Goal: Task Accomplishment & Management: Use online tool/utility

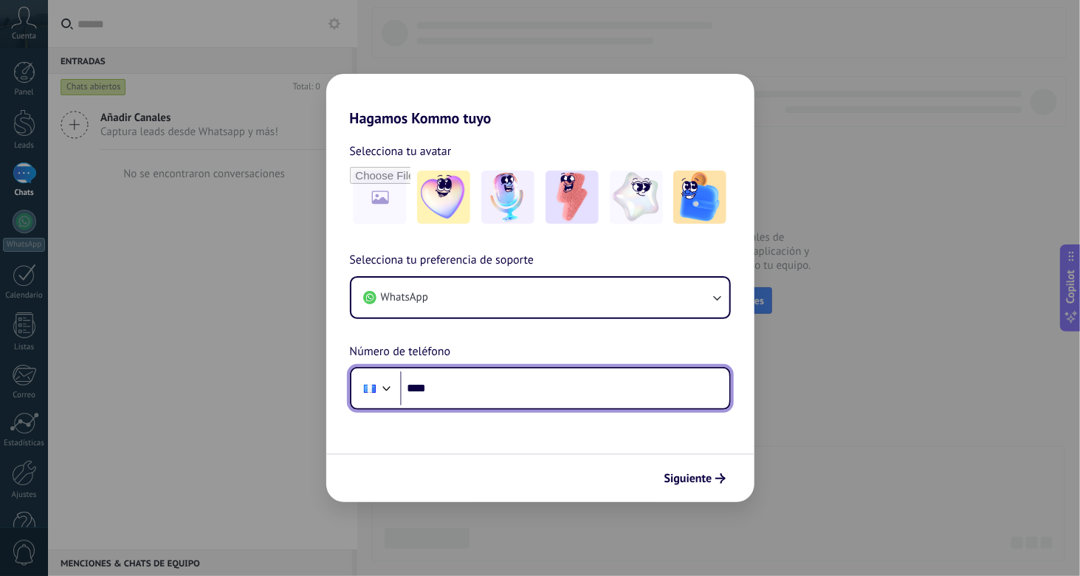
click at [456, 397] on input "****" at bounding box center [564, 388] width 329 height 34
paste input "**********"
type input "**********"
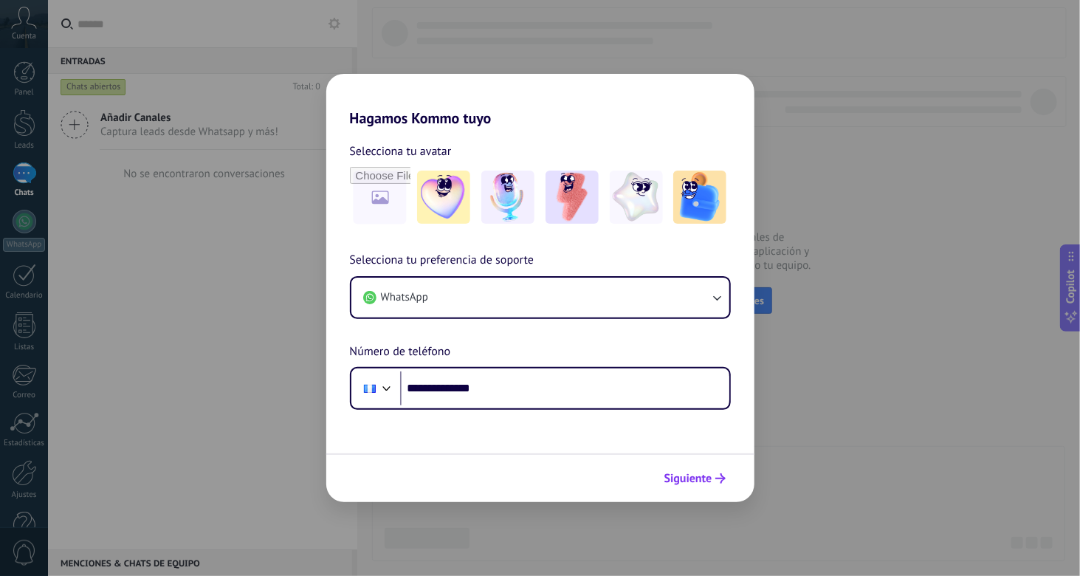
click at [704, 482] on span "Siguiente" at bounding box center [689, 478] width 48 height 10
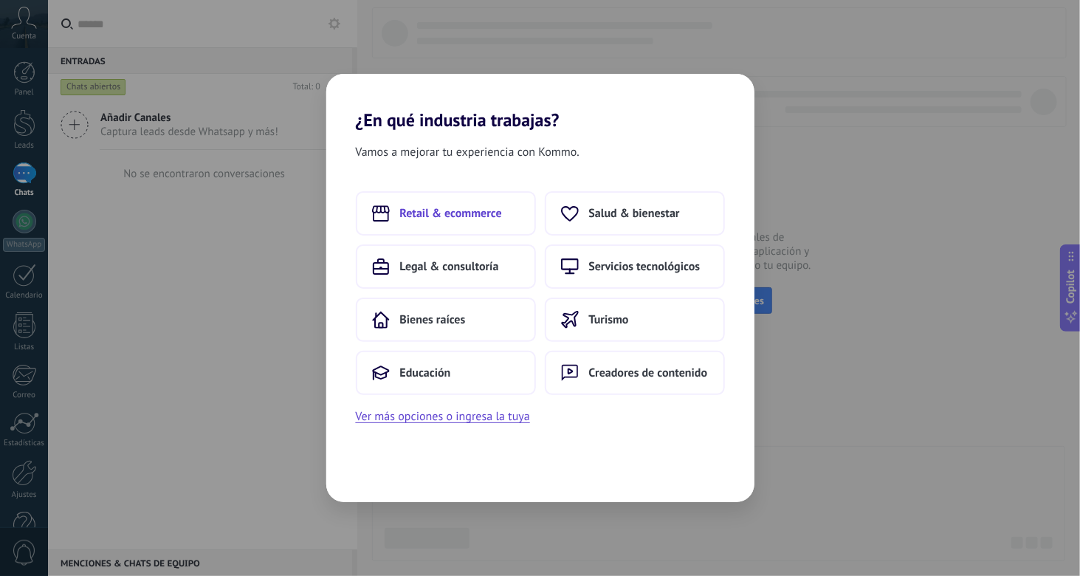
drag, startPoint x: 510, startPoint y: 216, endPoint x: 366, endPoint y: 222, distance: 144.1
click at [366, 222] on button "Retail & ecommerce" at bounding box center [446, 213] width 180 height 44
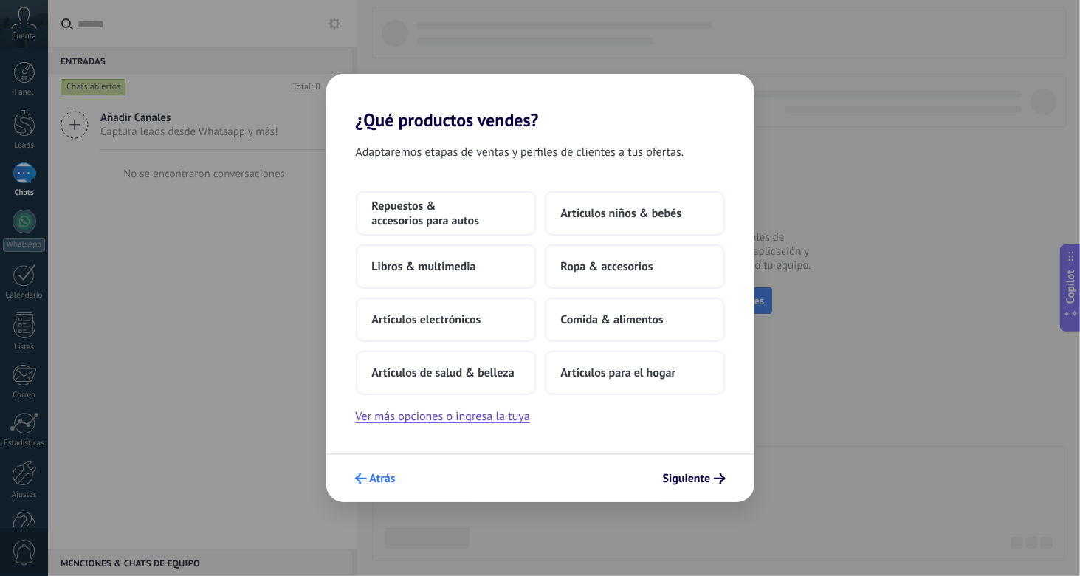
click at [366, 484] on icon "submit" at bounding box center [361, 479] width 12 height 12
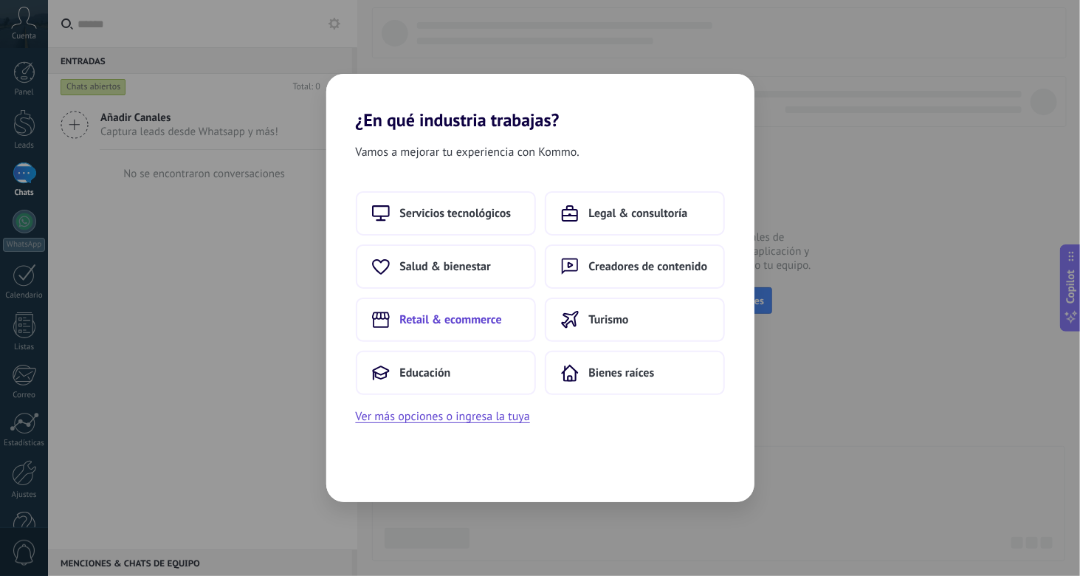
click at [476, 316] on span "Retail & ecommerce" at bounding box center [451, 319] width 102 height 15
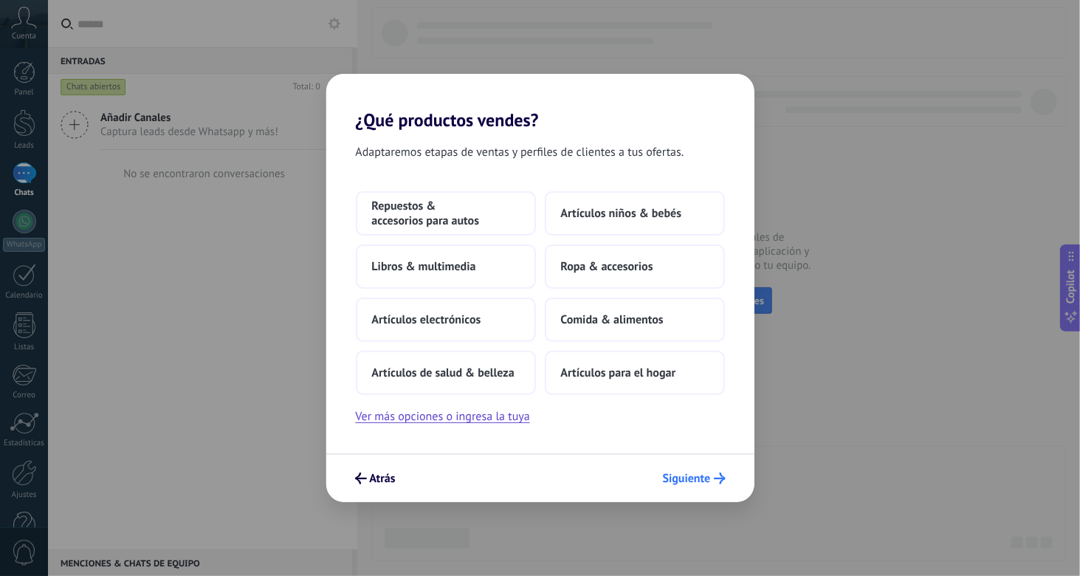
click at [693, 477] on span "Siguiente" at bounding box center [687, 478] width 48 height 10
click at [686, 479] on span "Siguiente" at bounding box center [687, 478] width 48 height 10
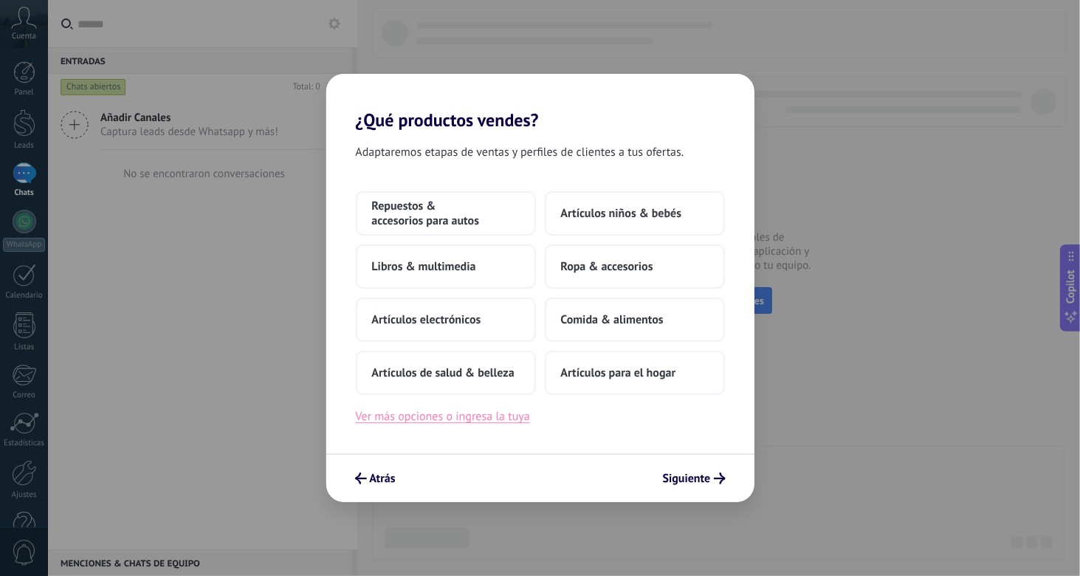
click at [435, 417] on button "Ver más opciones o ingresa la tuya" at bounding box center [443, 416] width 174 height 19
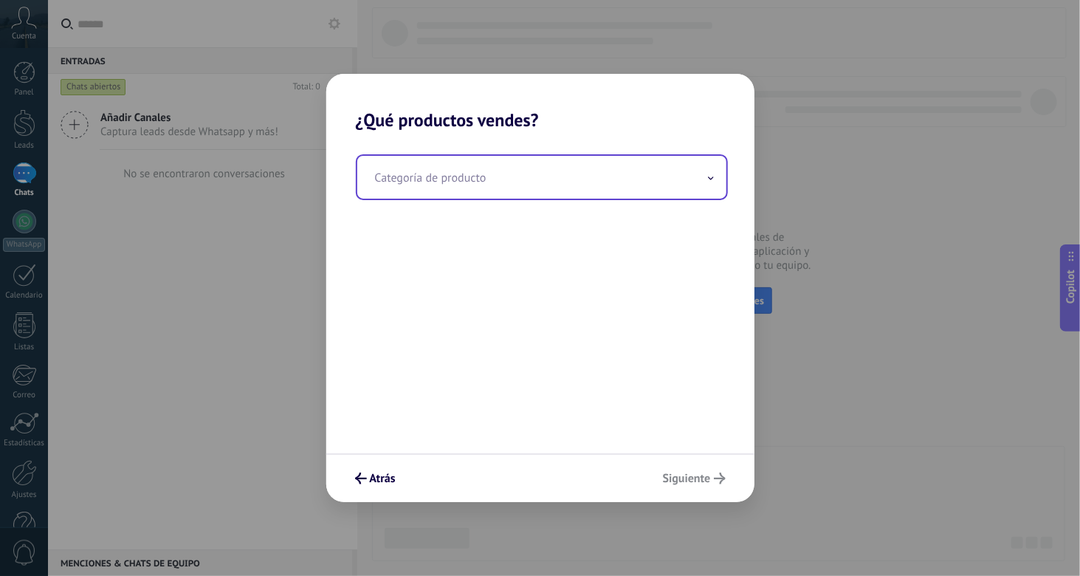
click at [518, 186] on input "text" at bounding box center [541, 177] width 369 height 43
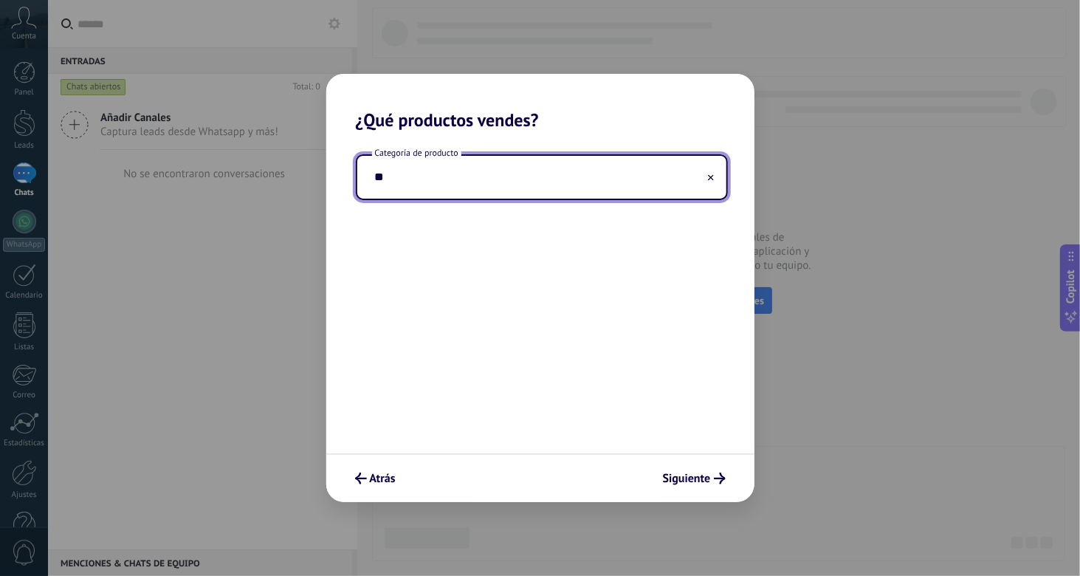
type input "*"
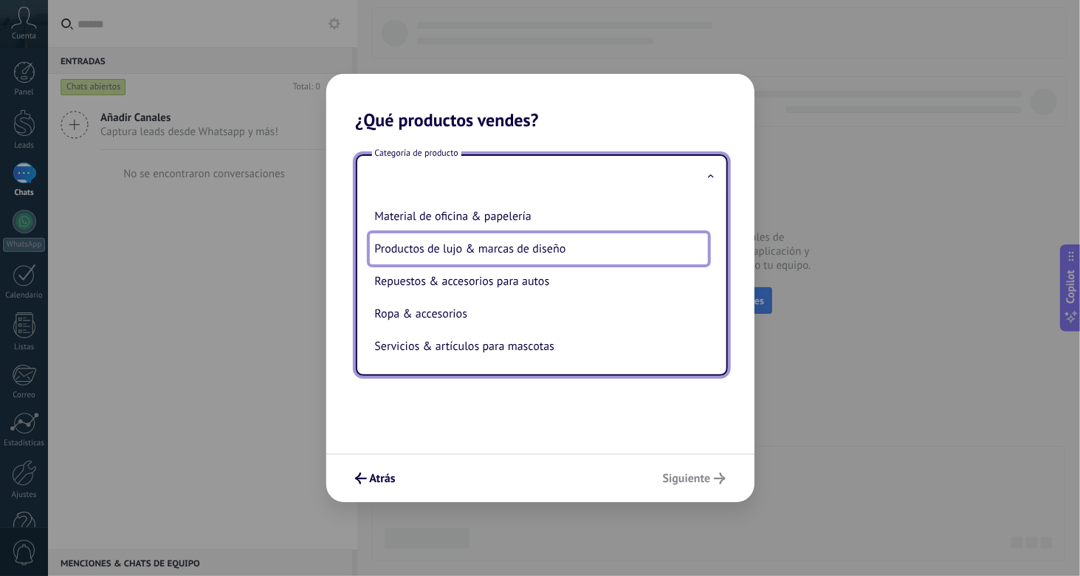
scroll to position [298, 0]
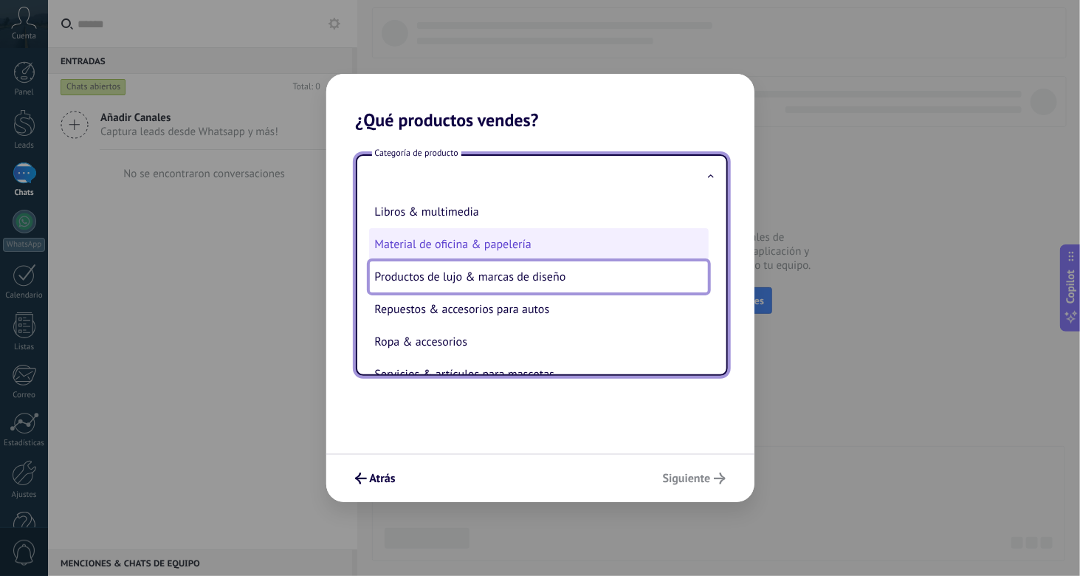
click at [549, 255] on li "Material de oficina & papelería" at bounding box center [539, 244] width 340 height 32
type input "**********"
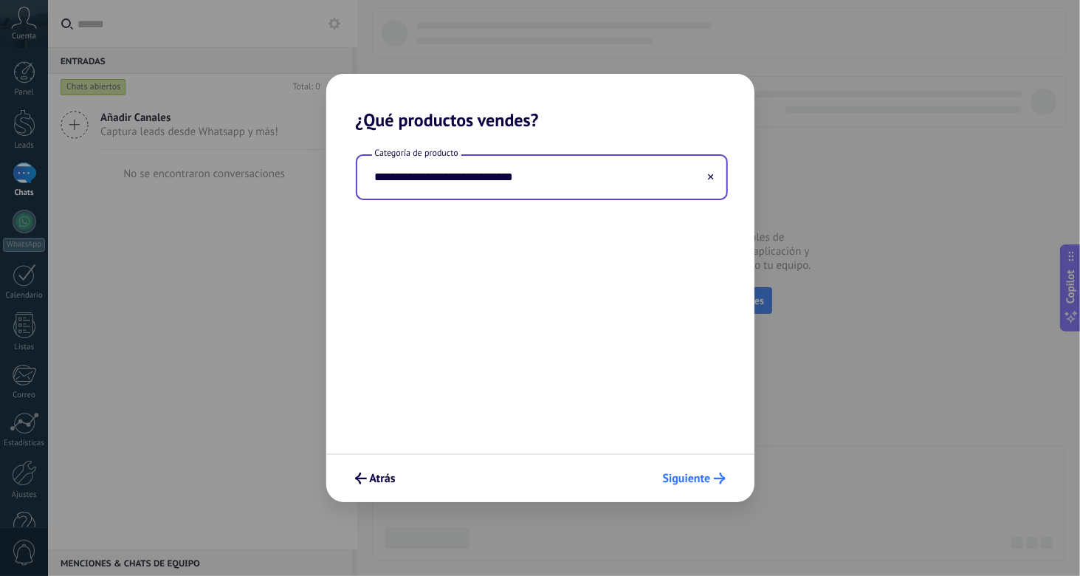
click at [708, 479] on span "Siguiente" at bounding box center [687, 478] width 48 height 10
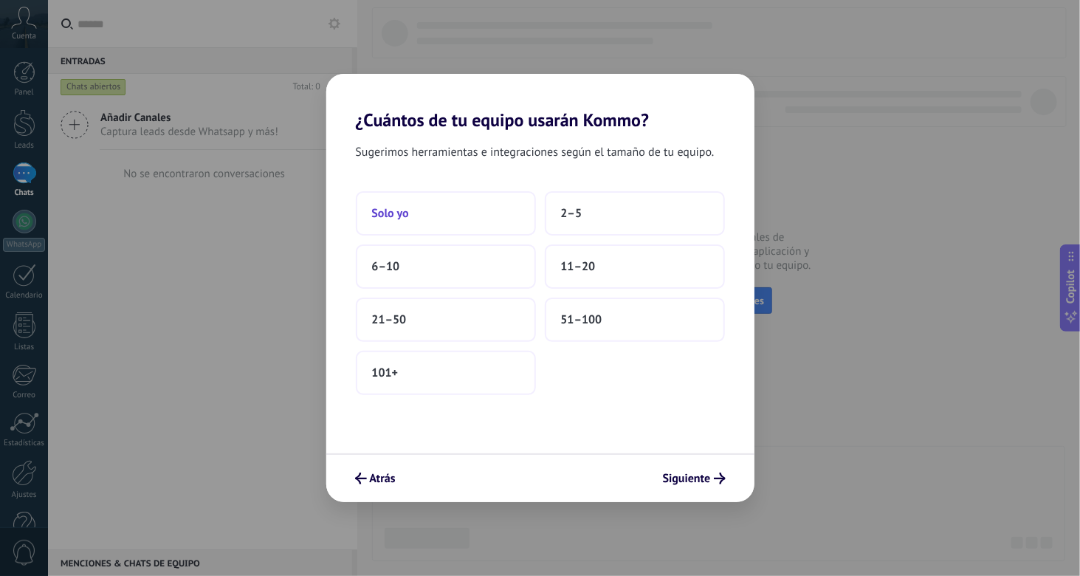
click at [453, 227] on button "Solo yo" at bounding box center [446, 213] width 180 height 44
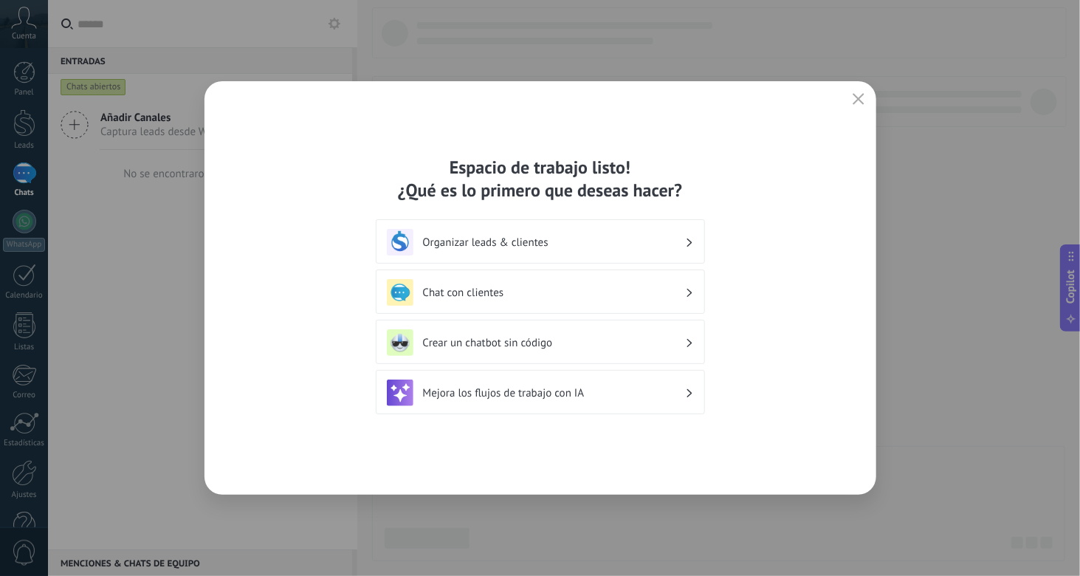
click at [692, 290] on icon at bounding box center [689, 292] width 5 height 9
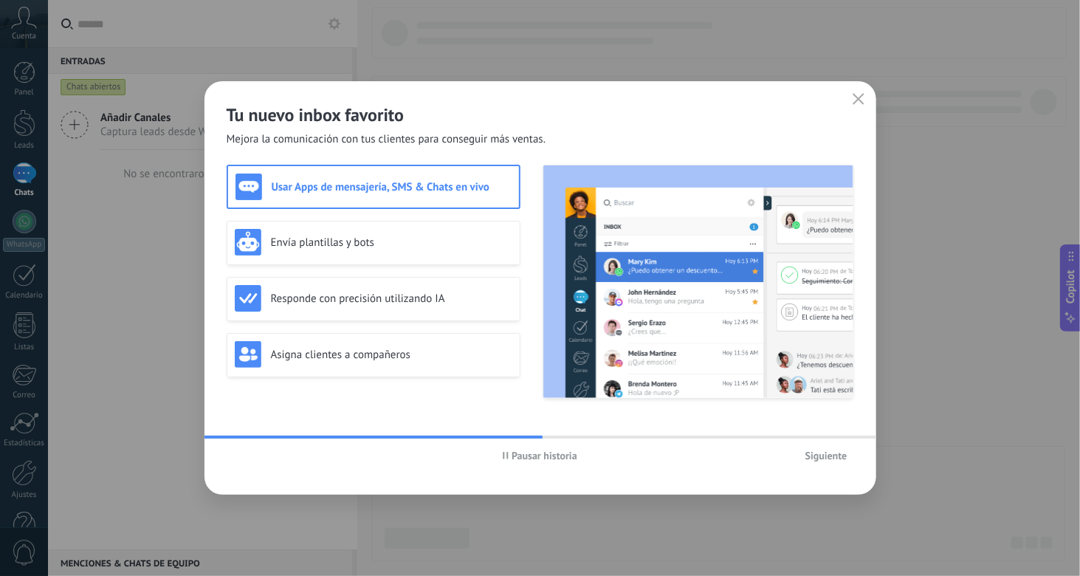
click at [535, 459] on span "Pausar historia" at bounding box center [545, 456] width 66 height 10
click at [535, 459] on span "Iniciar historia" at bounding box center [545, 456] width 64 height 10
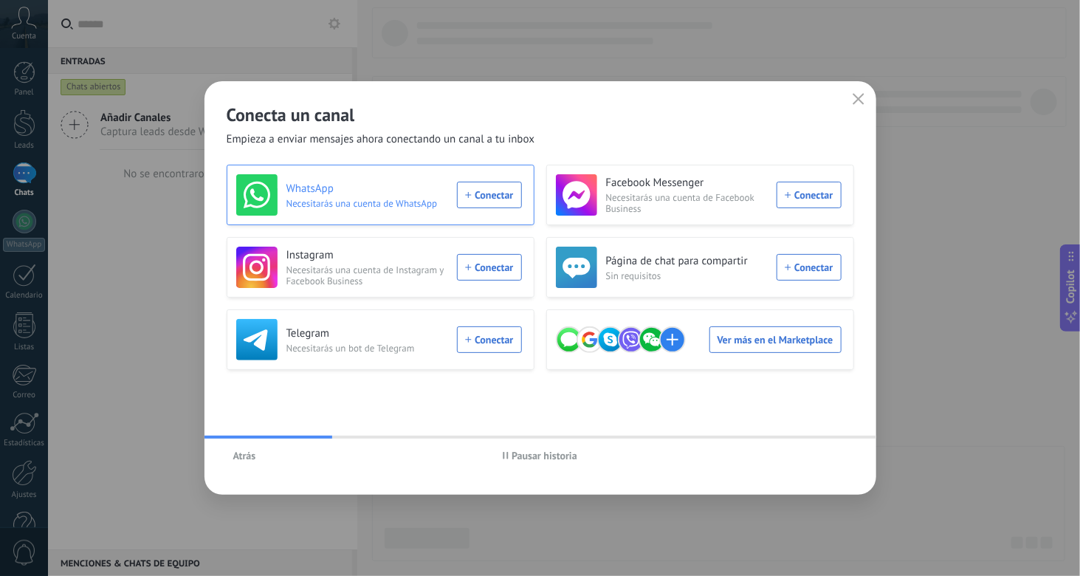
click at [494, 197] on div "WhatsApp Necesitarás una cuenta de WhatsApp Conectar" at bounding box center [379, 194] width 286 height 41
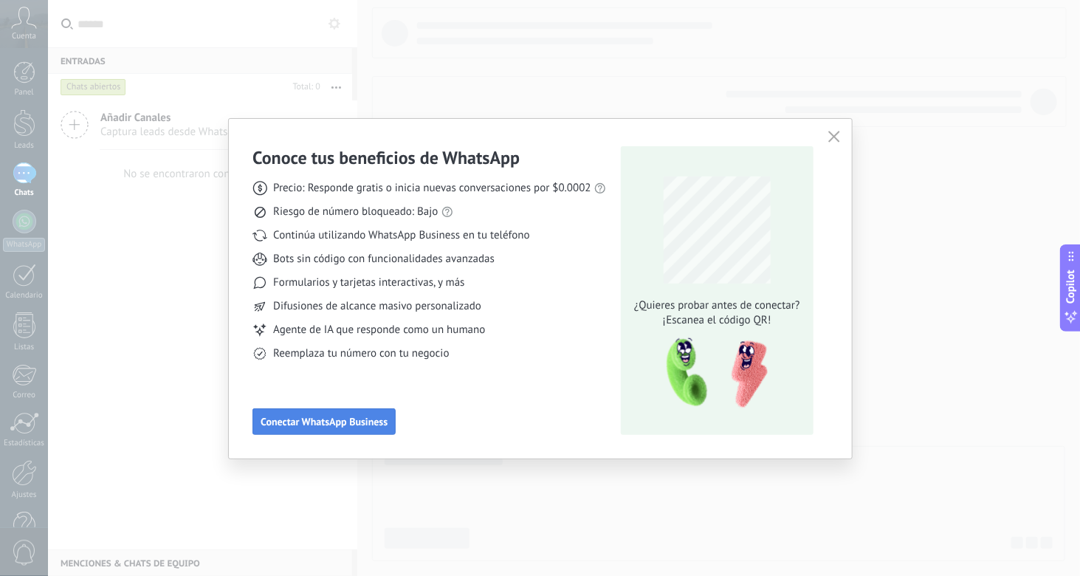
click at [292, 422] on span "Conectar WhatsApp Business" at bounding box center [324, 422] width 127 height 10
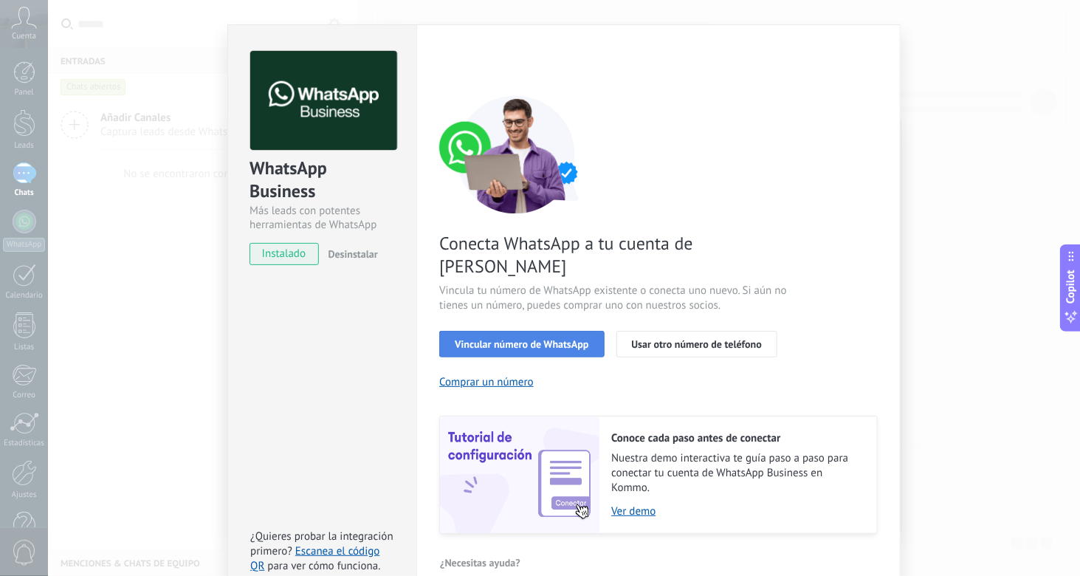
click at [539, 339] on span "Vincular número de WhatsApp" at bounding box center [522, 344] width 134 height 10
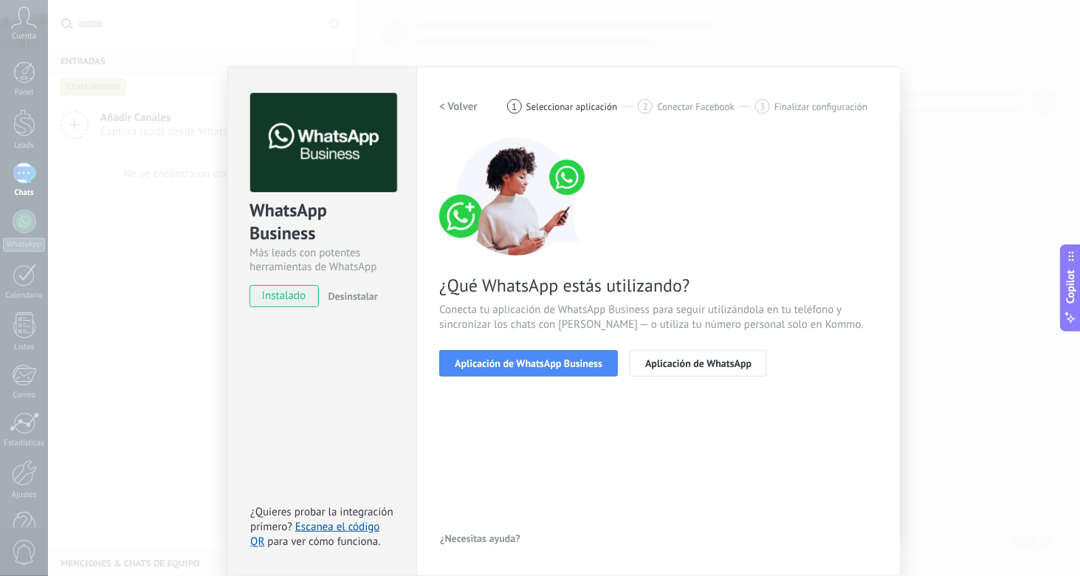
scroll to position [1, 0]
click at [561, 360] on span "Aplicación de WhatsApp Business" at bounding box center [529, 364] width 148 height 10
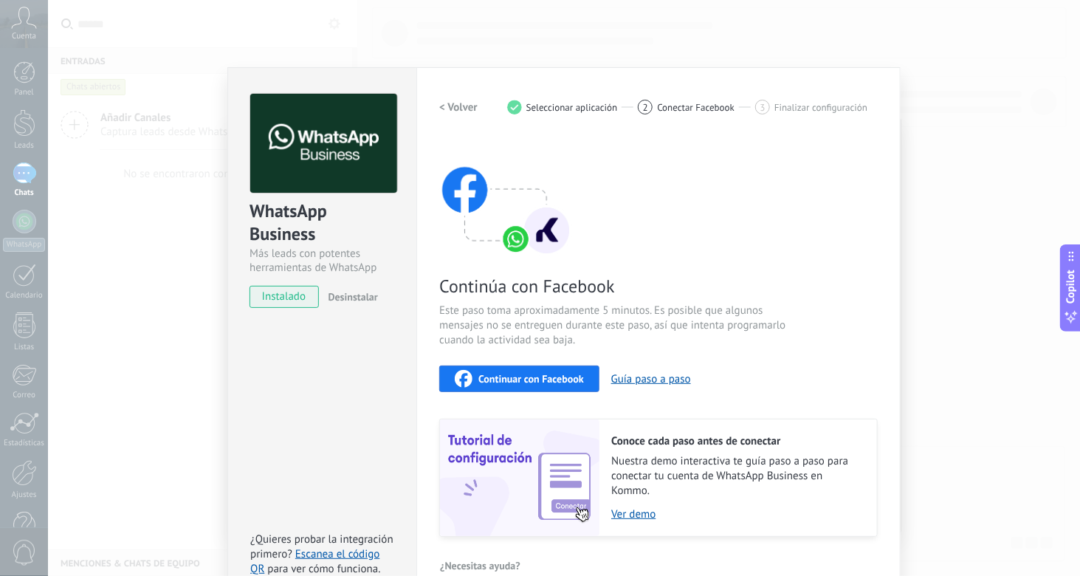
scroll to position [27, 0]
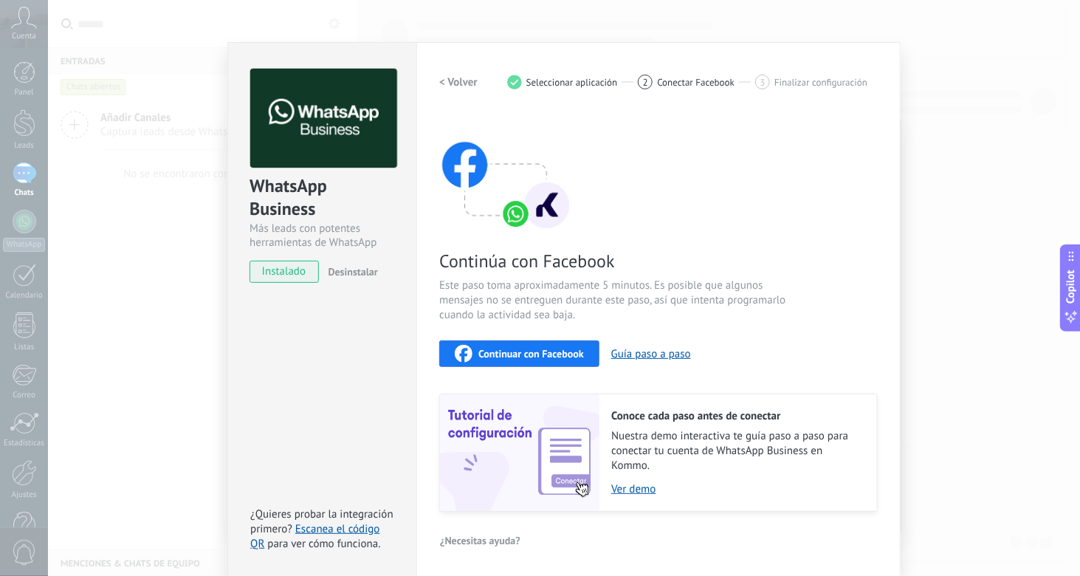
click at [513, 345] on div "Continuar con Facebook" at bounding box center [519, 354] width 129 height 18
click at [515, 356] on span "Continuar con Facebook" at bounding box center [532, 354] width 106 height 10
click at [572, 353] on span "Continuar con Facebook" at bounding box center [532, 354] width 106 height 10
